Goal: Information Seeking & Learning: Learn about a topic

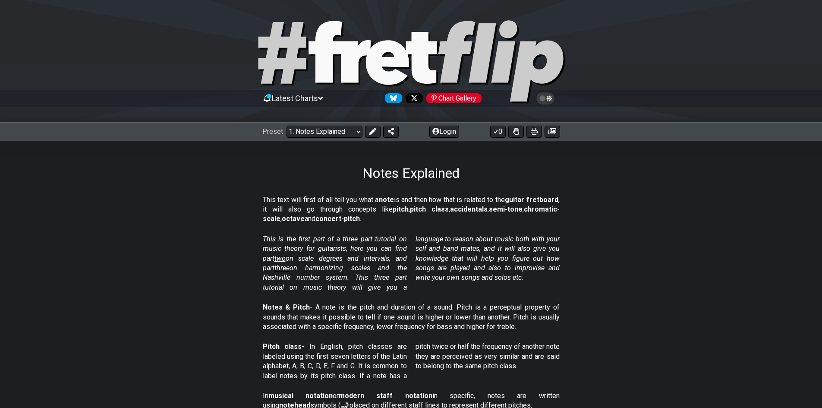
drag, startPoint x: 185, startPoint y: 283, endPoint x: 171, endPoint y: 56, distance: 227.7
click at [763, 191] on section "This text will first of all tell you what a note is and then how that is relate…" at bounding box center [411, 210] width 822 height 39
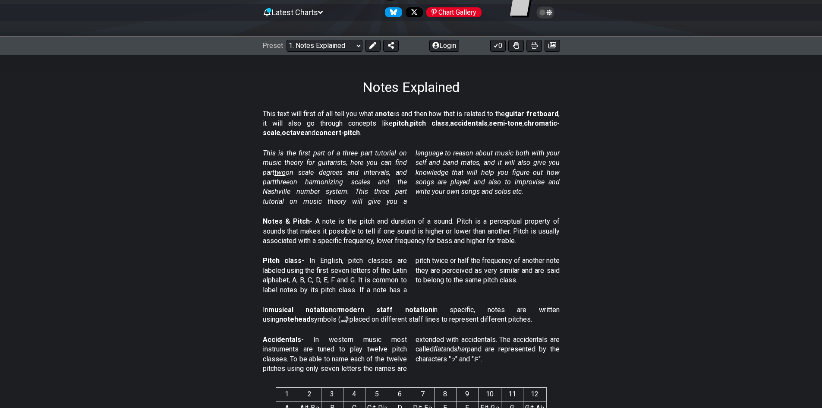
scroll to position [86, 0]
drag, startPoint x: 455, startPoint y: 229, endPoint x: 506, endPoint y: 229, distance: 50.9
click at [504, 228] on p "Notes & Pitch - A note is the pitch and duration of a sound. Pitch is a percept…" at bounding box center [411, 230] width 297 height 29
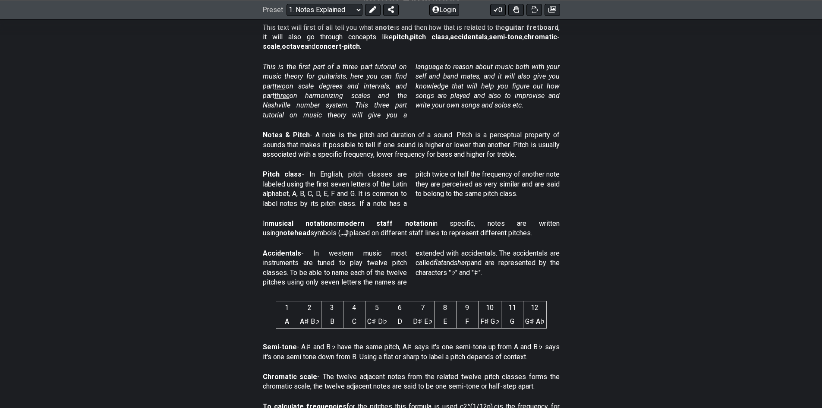
scroll to position [172, 0]
drag, startPoint x: 292, startPoint y: 273, endPoint x: 344, endPoint y: 272, distance: 51.3
click at [364, 272] on p "Accidentals - In western music most instruments are tuned to play twelve pitch …" at bounding box center [411, 267] width 297 height 39
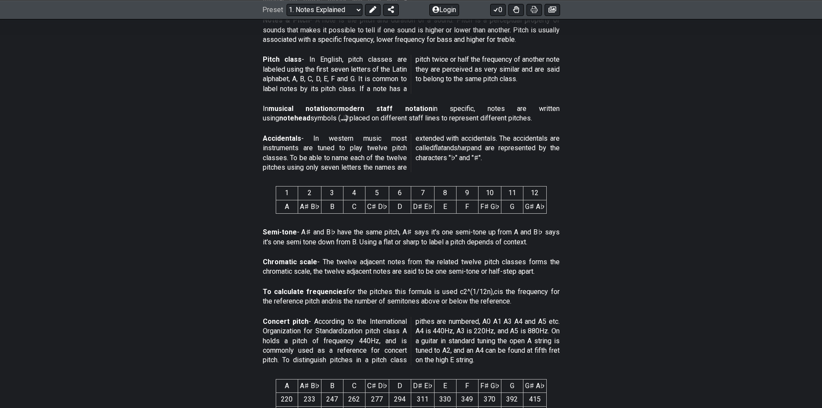
scroll to position [302, 0]
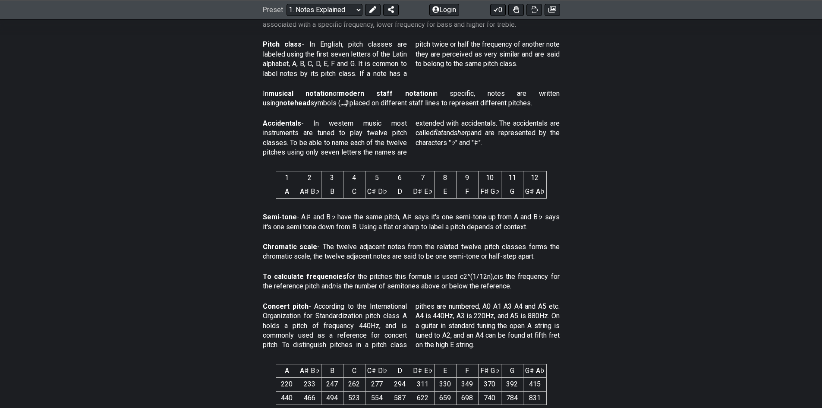
click at [452, 336] on p "Concert pitch - According to the International Organization for Standardization…" at bounding box center [411, 325] width 297 height 48
drag, startPoint x: 488, startPoint y: 347, endPoint x: 432, endPoint y: 335, distance: 57.3
click at [432, 335] on p "Concert pitch - According to the International Organization for Standardization…" at bounding box center [411, 325] width 297 height 48
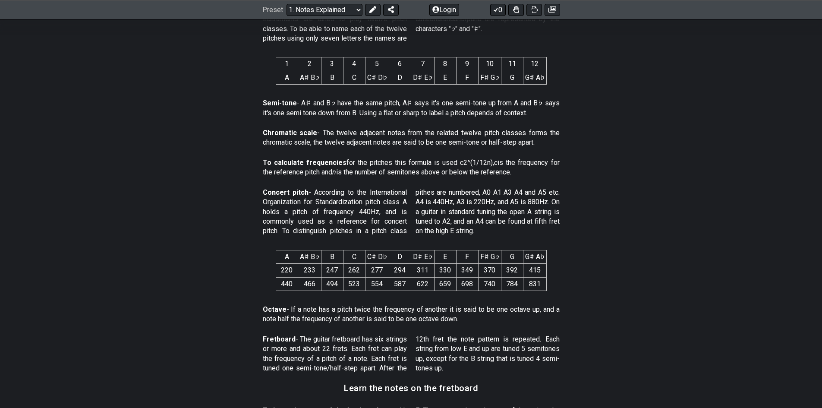
scroll to position [431, 0]
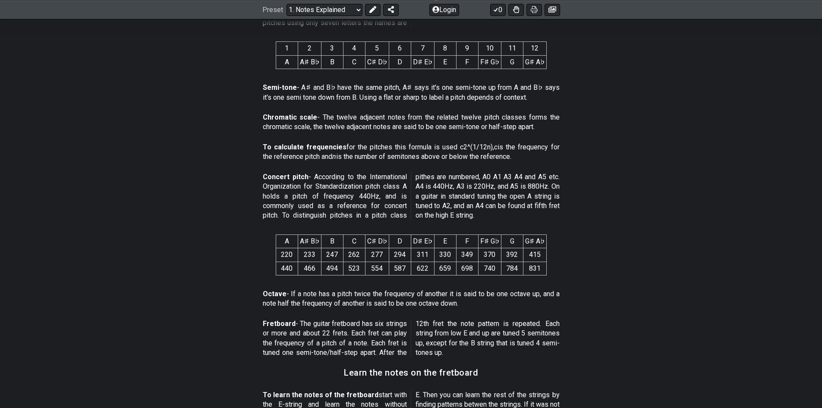
drag, startPoint x: 263, startPoint y: 324, endPoint x: 323, endPoint y: 329, distance: 60.1
click at [323, 328] on p "Fretboard - The guitar fretboard has six strings or more and about 22 frets. Ea…" at bounding box center [411, 338] width 297 height 39
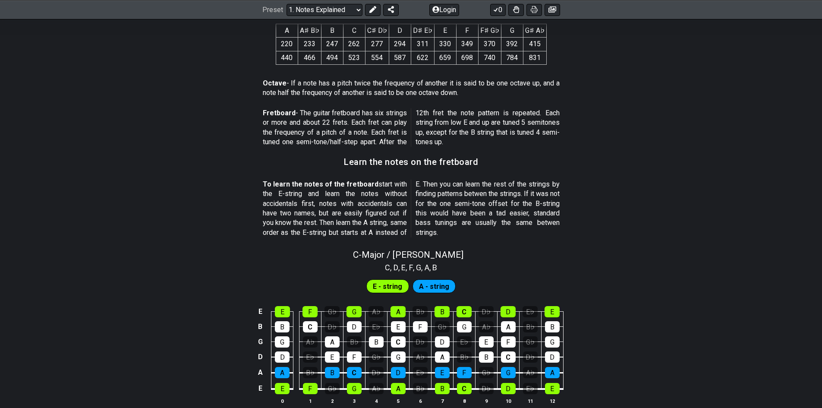
scroll to position [621, 0]
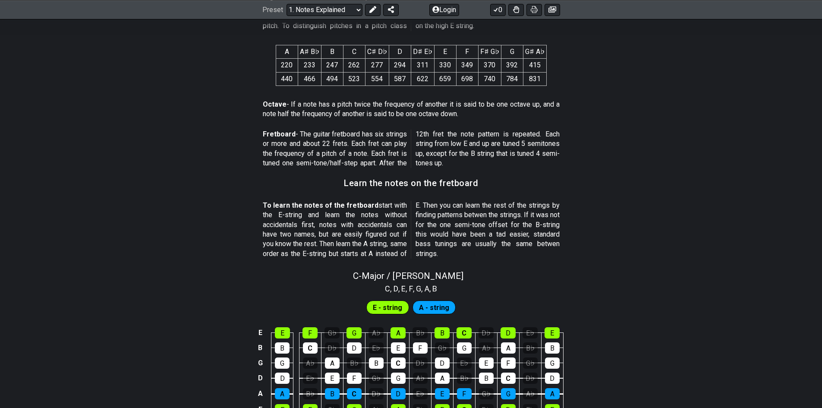
drag, startPoint x: 447, startPoint y: 203, endPoint x: 548, endPoint y: 201, distance: 101.4
click at [545, 201] on p "To learn the notes of the fretboard start with the E-string and learn the notes…" at bounding box center [411, 230] width 297 height 58
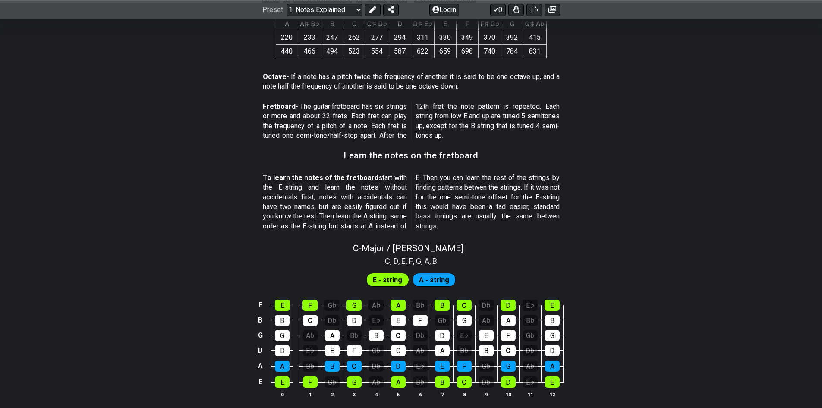
scroll to position [664, 0]
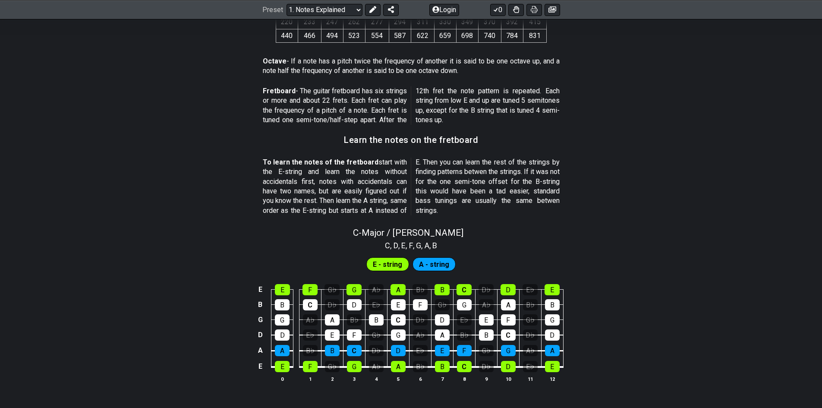
drag, startPoint x: 180, startPoint y: 248, endPoint x: 192, endPoint y: 245, distance: 12.4
click at [184, 248] on div "C , D , E , F , G , A , B" at bounding box center [411, 245] width 822 height 14
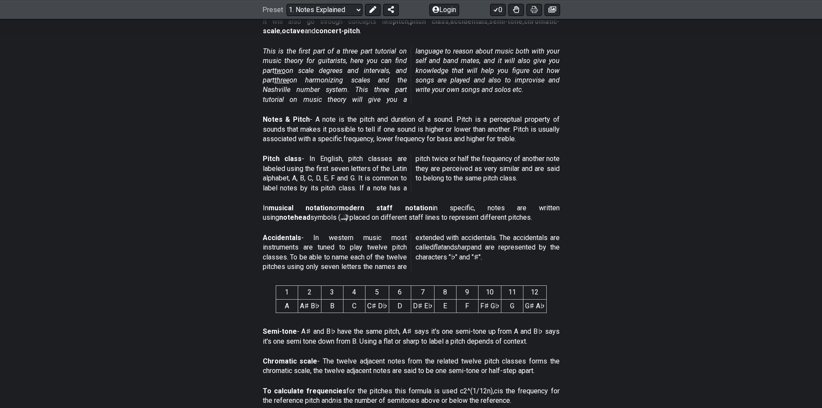
scroll to position [0, 0]
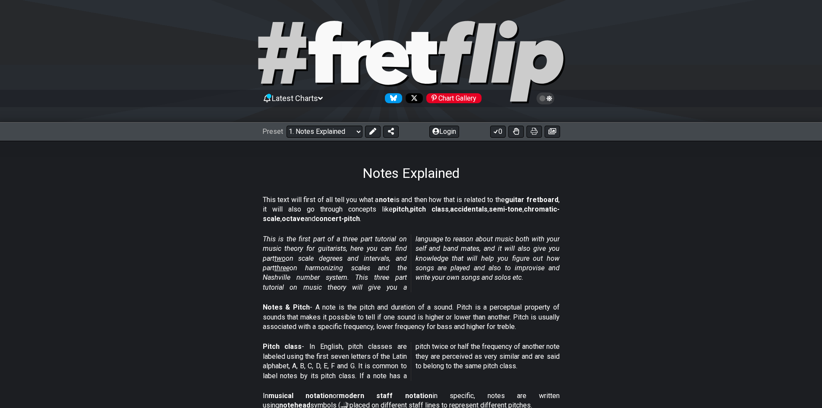
drag, startPoint x: 451, startPoint y: 169, endPoint x: 433, endPoint y: 28, distance: 142.1
click at [282, 259] on span "two" at bounding box center [279, 258] width 11 height 8
select select "/scale-degrees-and-intervals"
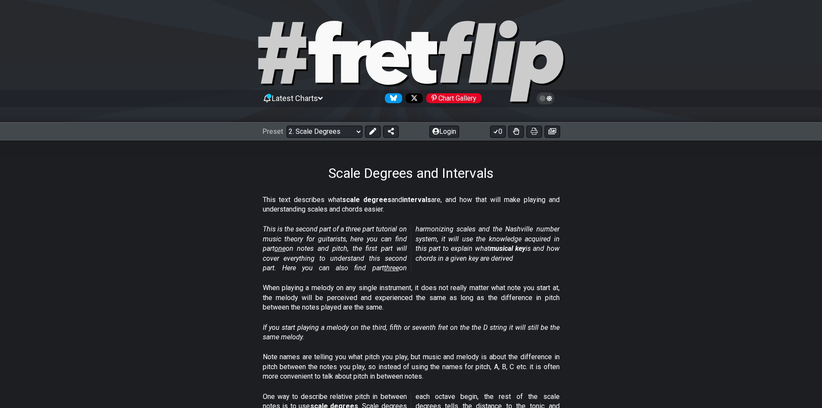
drag, startPoint x: 319, startPoint y: 307, endPoint x: 376, endPoint y: 307, distance: 56.9
click at [376, 307] on p "When playing a melody on any single instrument, it does not really matter what …" at bounding box center [411, 297] width 297 height 29
click at [377, 307] on p "When playing a melody on any single instrument, it does not really matter what …" at bounding box center [411, 297] width 297 height 29
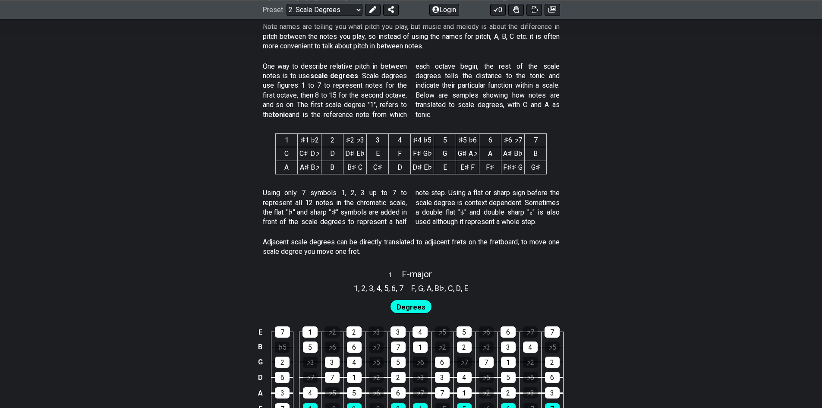
scroll to position [345, 0]
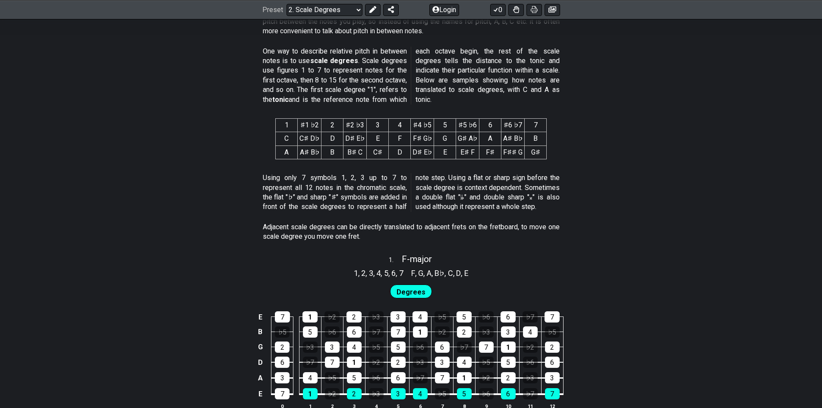
drag, startPoint x: 411, startPoint y: 271, endPoint x: 467, endPoint y: 272, distance: 56.5
click at [467, 272] on section "F , G , A , B♭ , C , D , E" at bounding box center [439, 272] width 65 height 14
click at [468, 270] on span "E" at bounding box center [466, 273] width 4 height 12
click at [405, 289] on span "Degrees" at bounding box center [410, 291] width 29 height 13
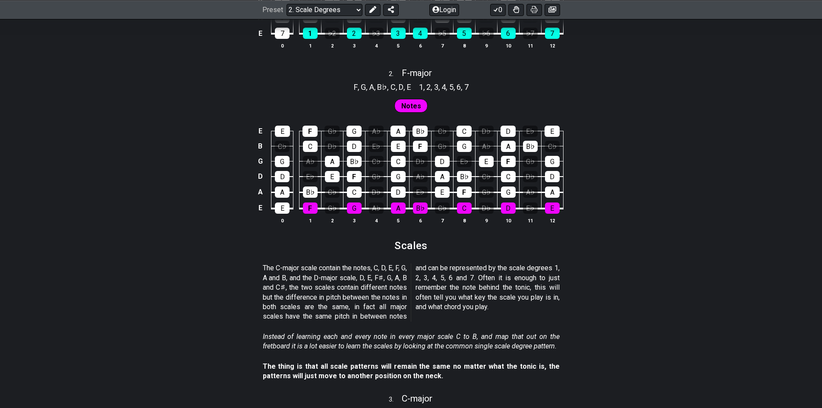
scroll to position [690, 0]
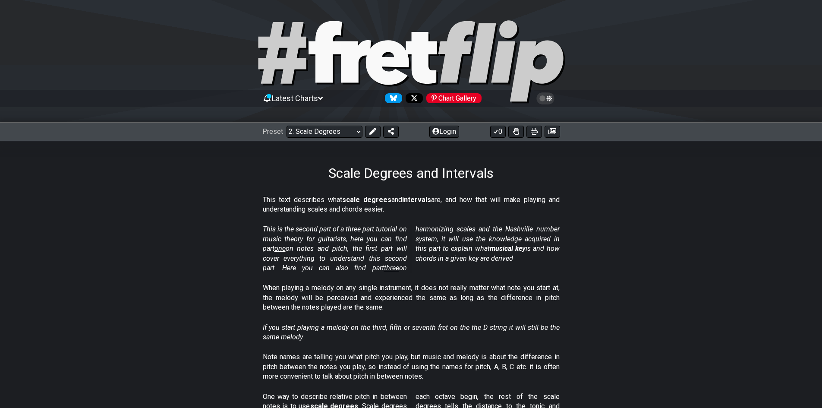
drag, startPoint x: 643, startPoint y: 297, endPoint x: 602, endPoint y: 67, distance: 233.4
drag, startPoint x: 239, startPoint y: 218, endPoint x: 241, endPoint y: 47, distance: 170.8
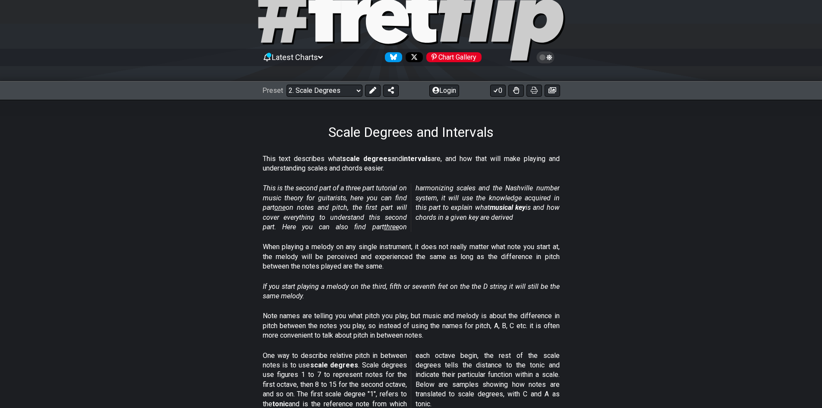
scroll to position [52, 0]
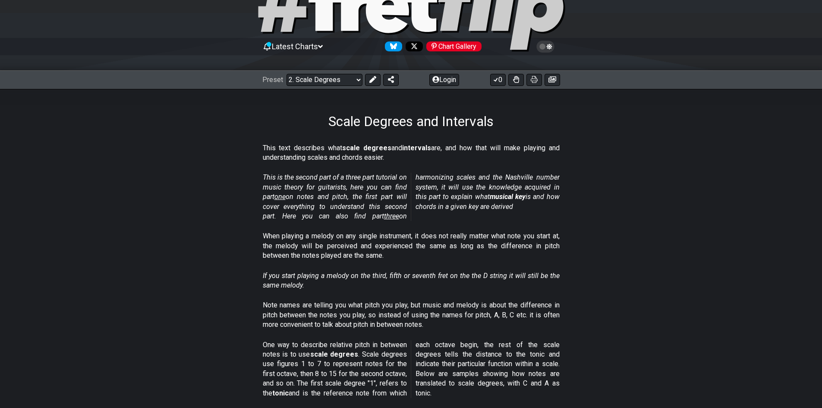
click at [384, 218] on span "three" at bounding box center [391, 216] width 15 height 8
select select "/harmonizing-scales"
